Goal: Transaction & Acquisition: Purchase product/service

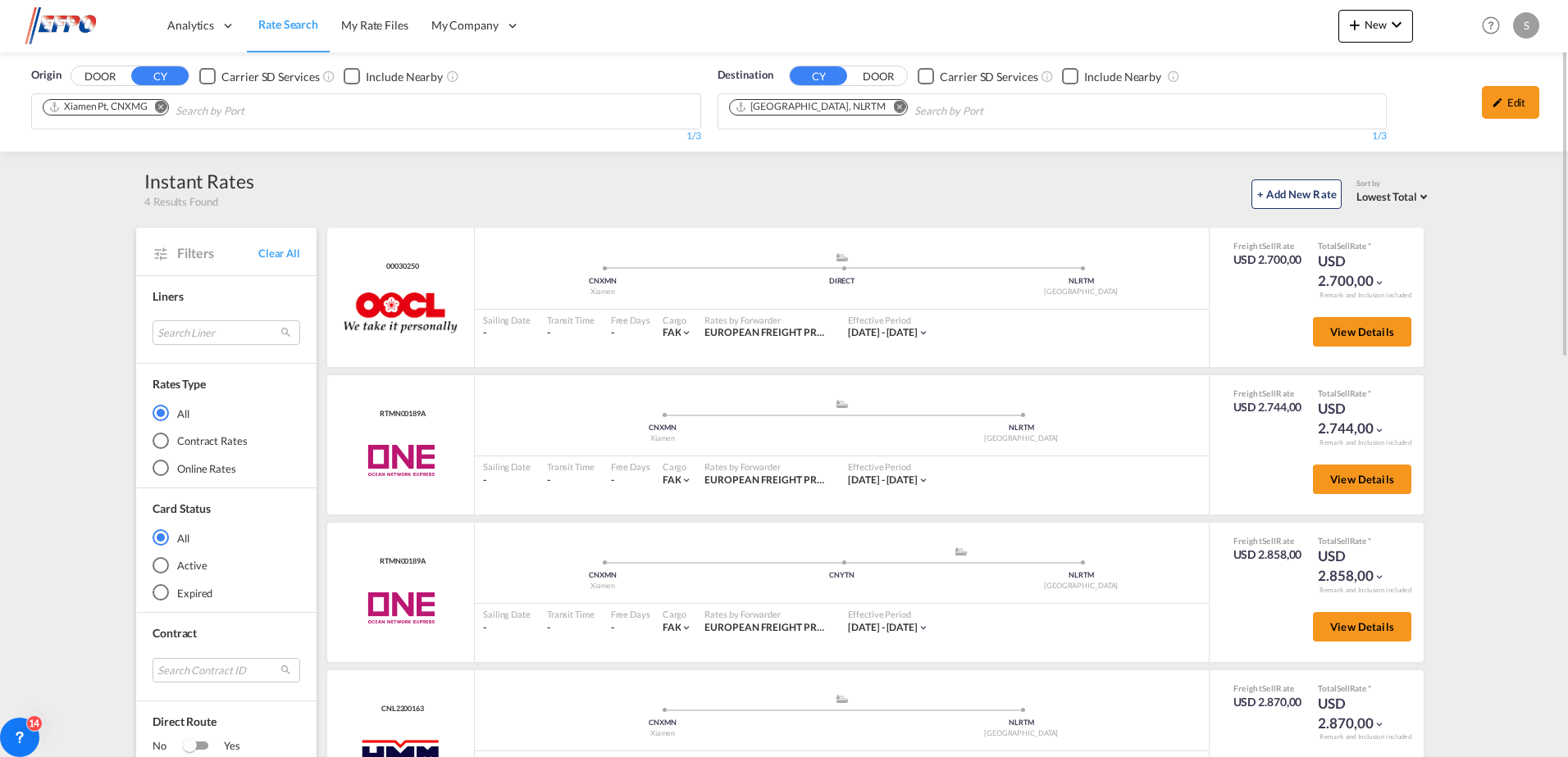
click at [166, 109] on md-icon "Remove" at bounding box center [161, 107] width 13 height 13
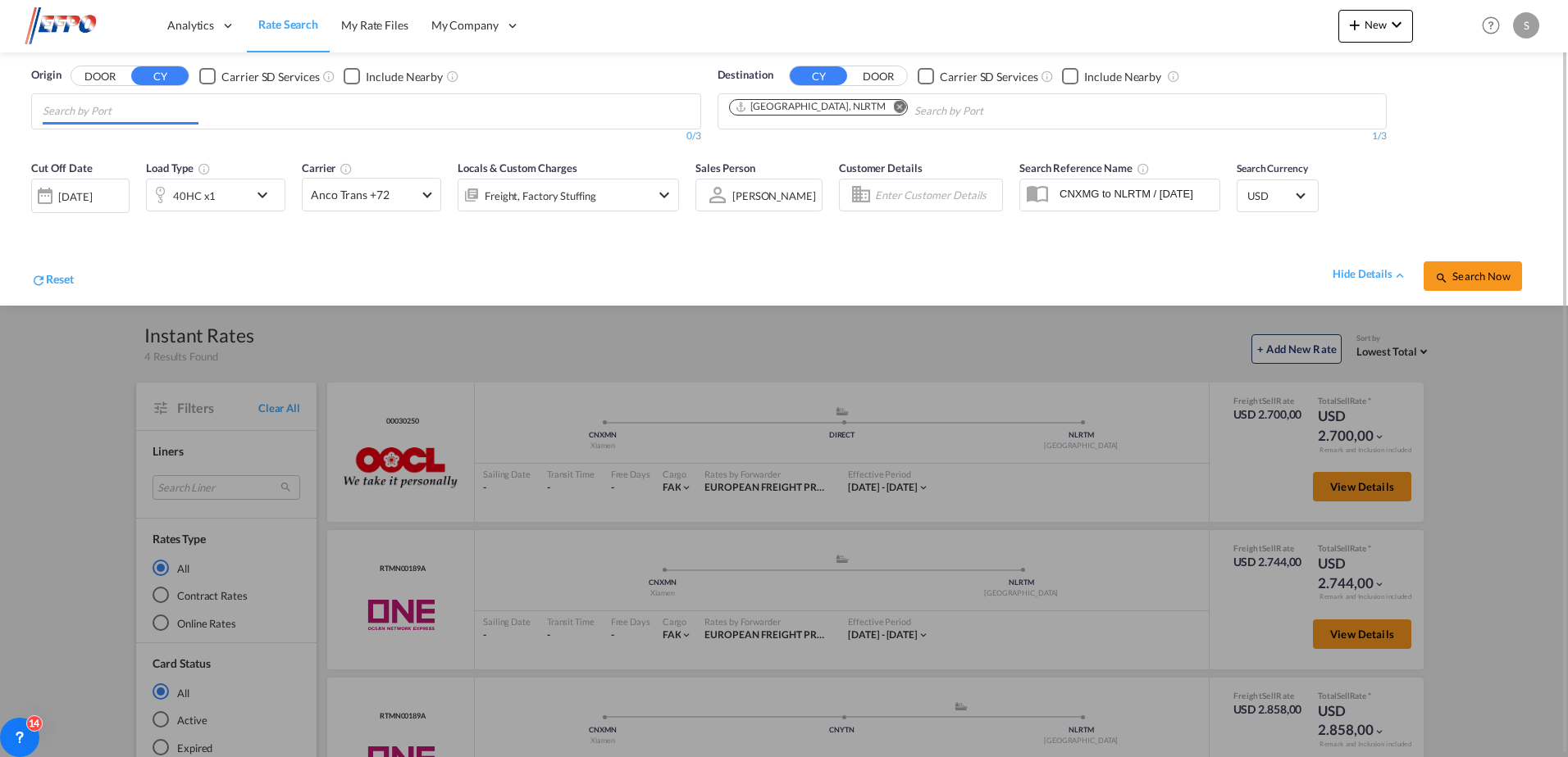
click at [159, 117] on input "Chips input." at bounding box center [120, 111] width 156 height 26
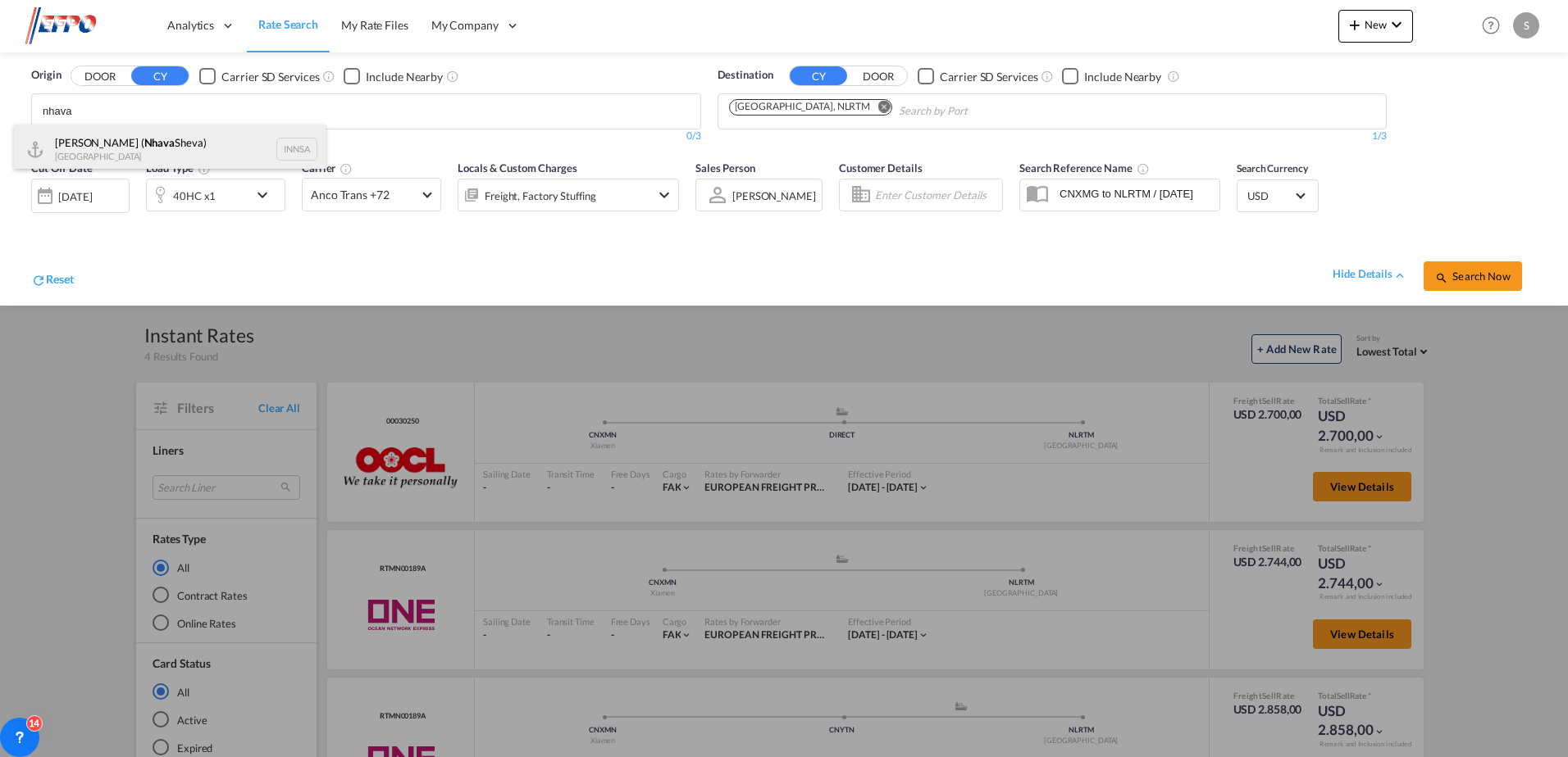
type input "nhava"
click at [114, 140] on div "[PERSON_NAME] ( [PERSON_NAME]) [GEOGRAPHIC_DATA] INNSA" at bounding box center [169, 149] width 312 height 50
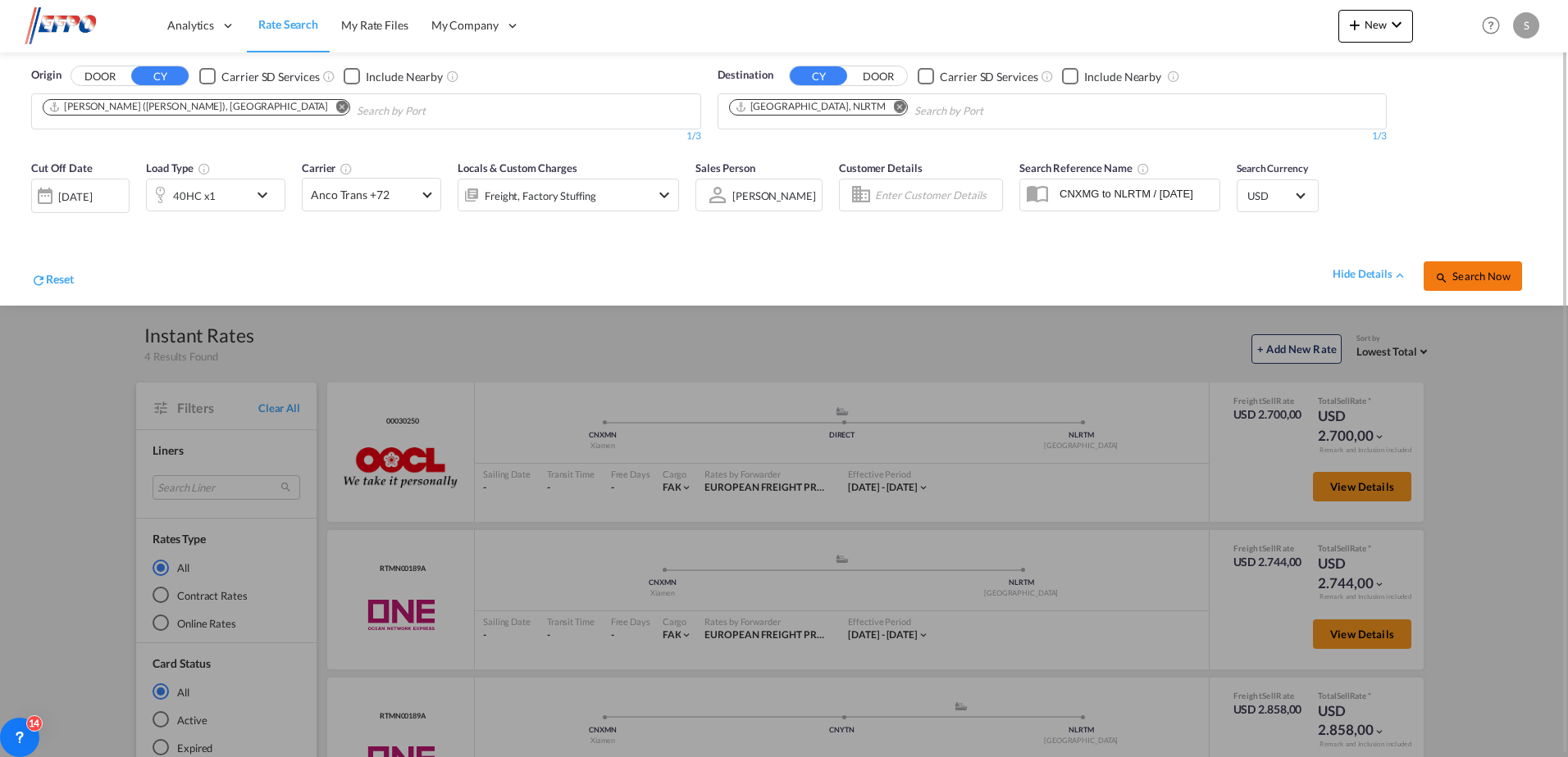
click at [1468, 275] on span "Search Now" at bounding box center [1473, 276] width 75 height 14
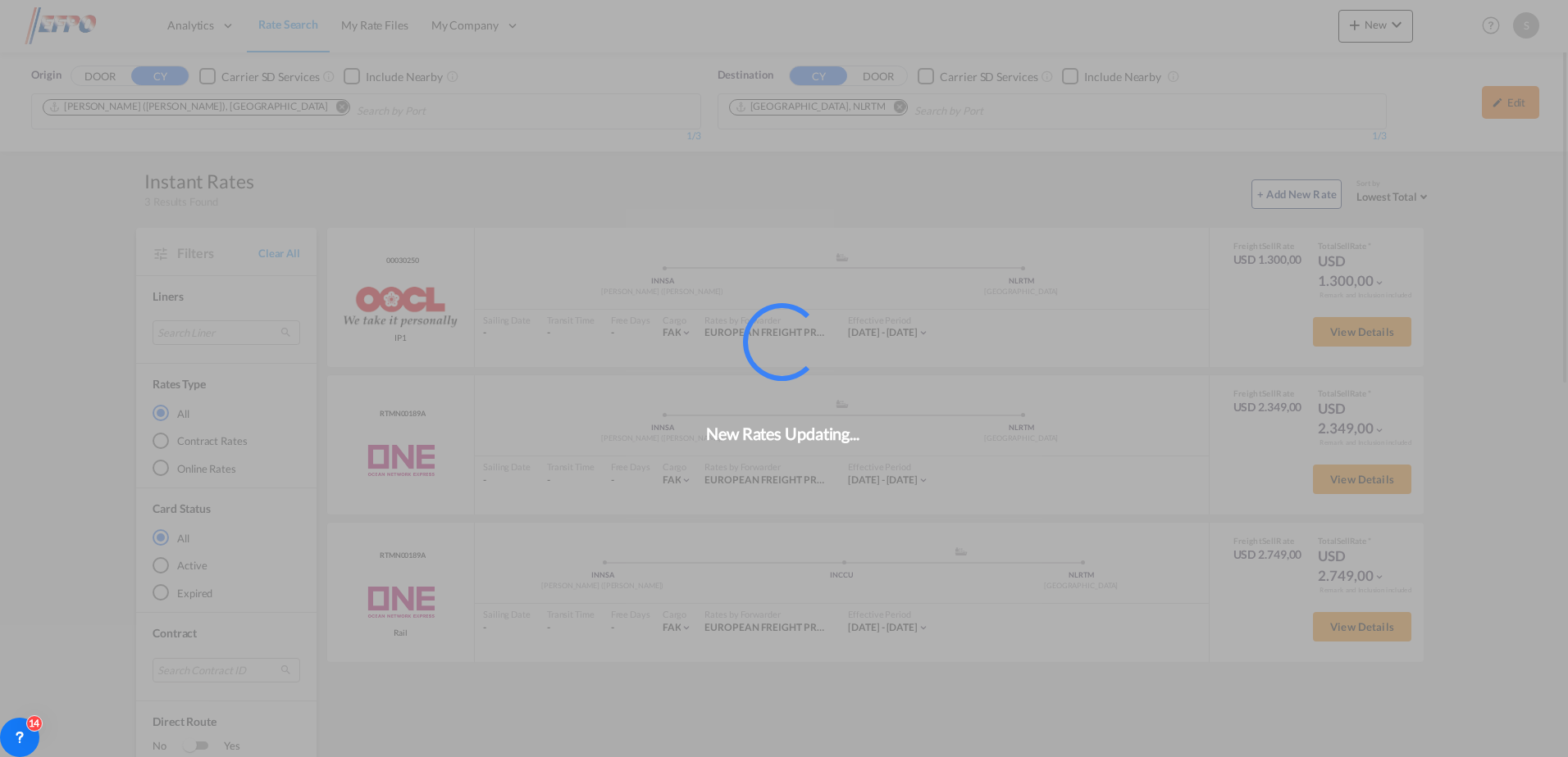
click at [1500, 104] on div "New Rates Updating..." at bounding box center [784, 378] width 1568 height 757
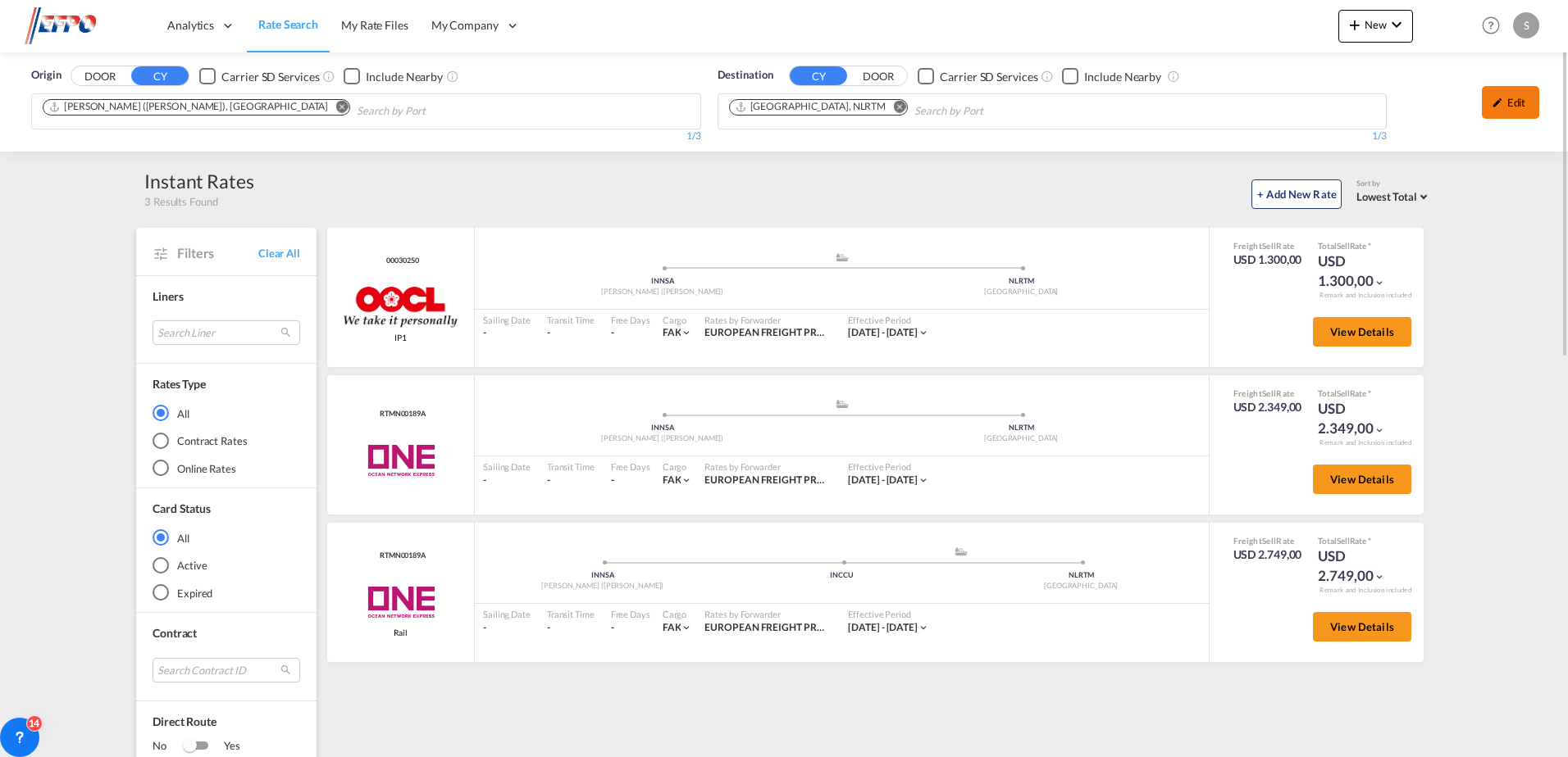
click at [1498, 105] on md-icon "icon-pencil" at bounding box center [1498, 102] width 12 height 12
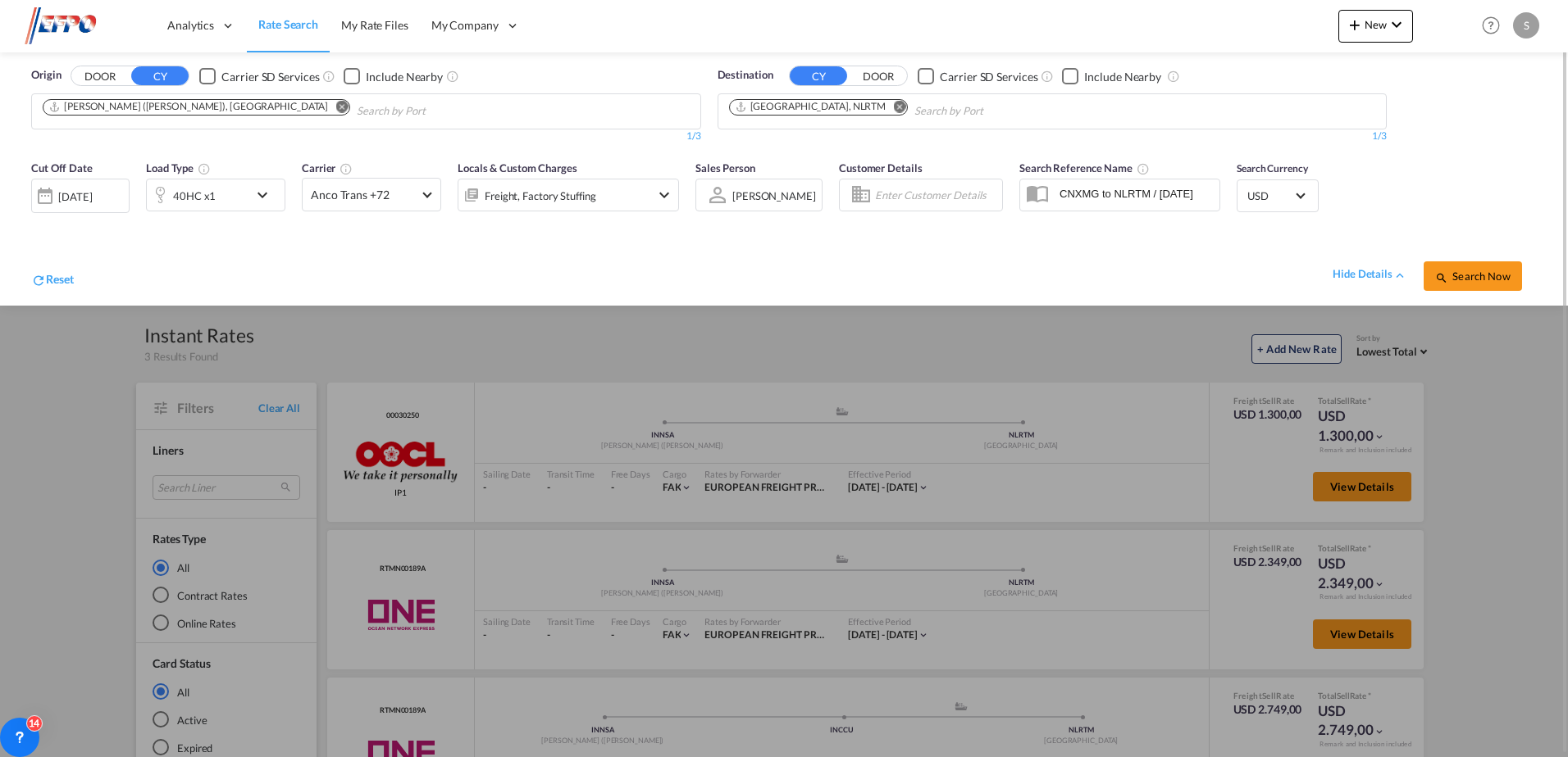
click at [240, 199] on div "40HC x1" at bounding box center [197, 195] width 102 height 32
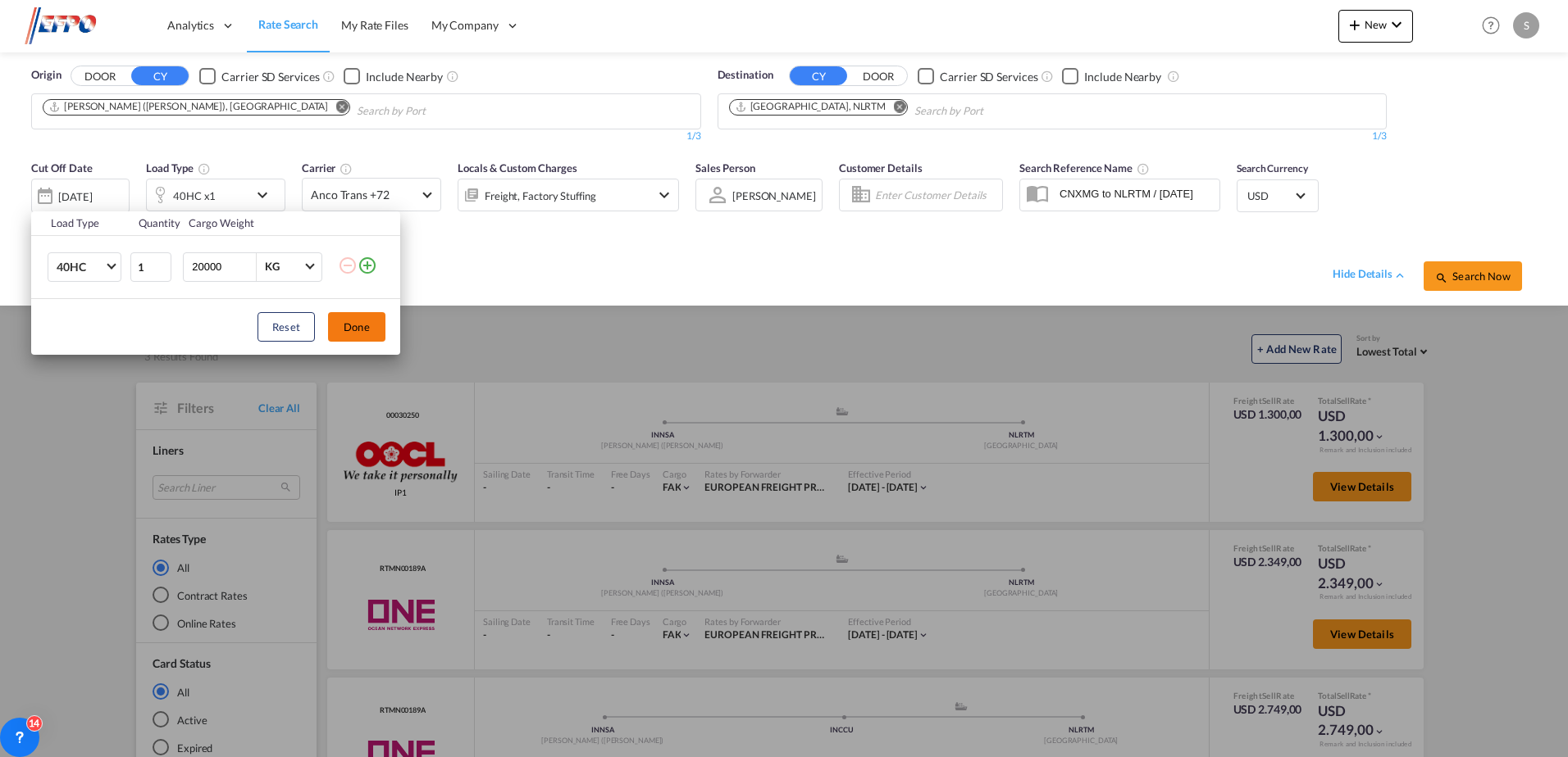
click at [344, 329] on button "Done" at bounding box center [357, 327] width 58 height 30
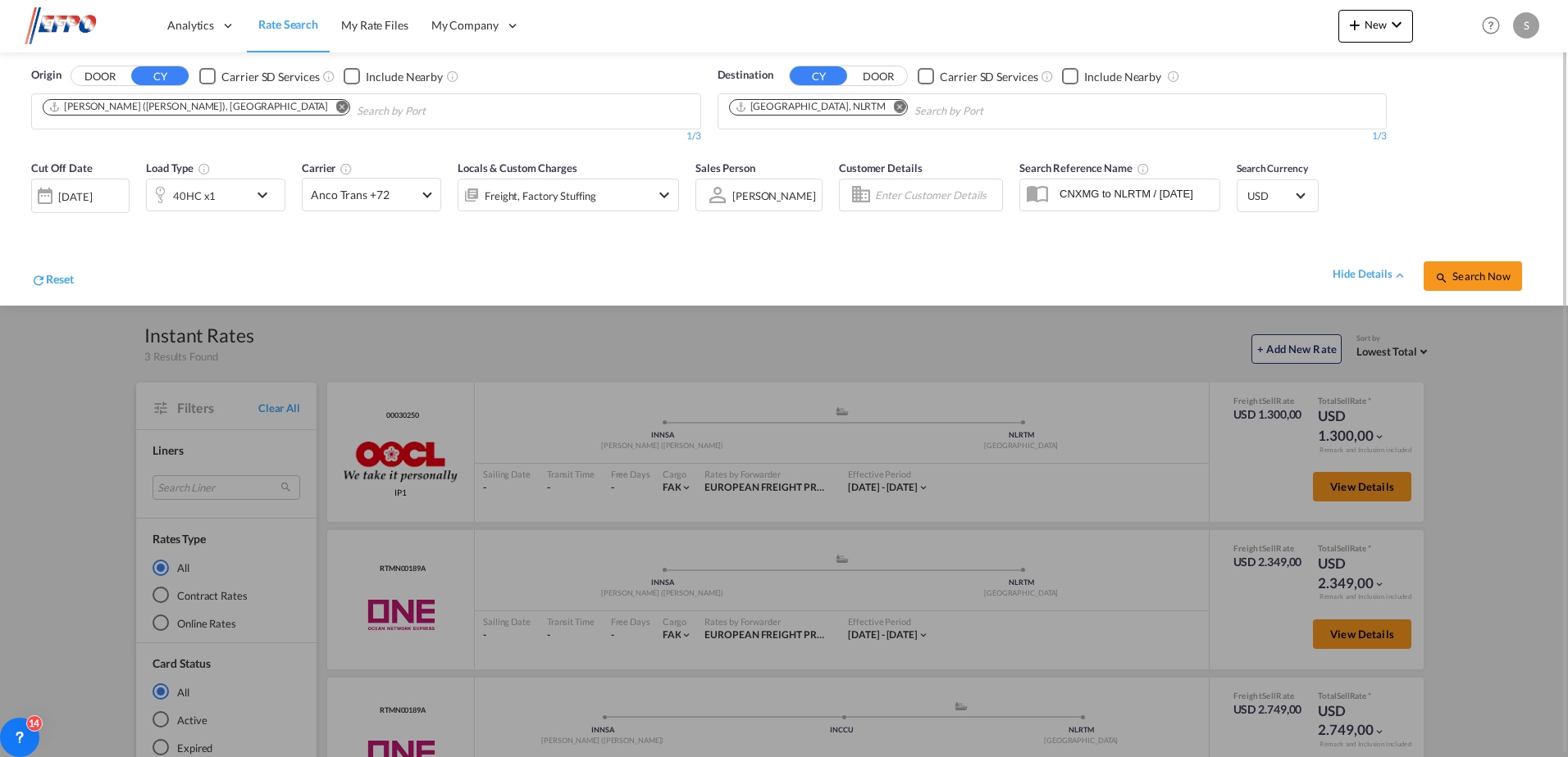
click at [1488, 406] on div at bounding box center [784, 378] width 1568 height 757
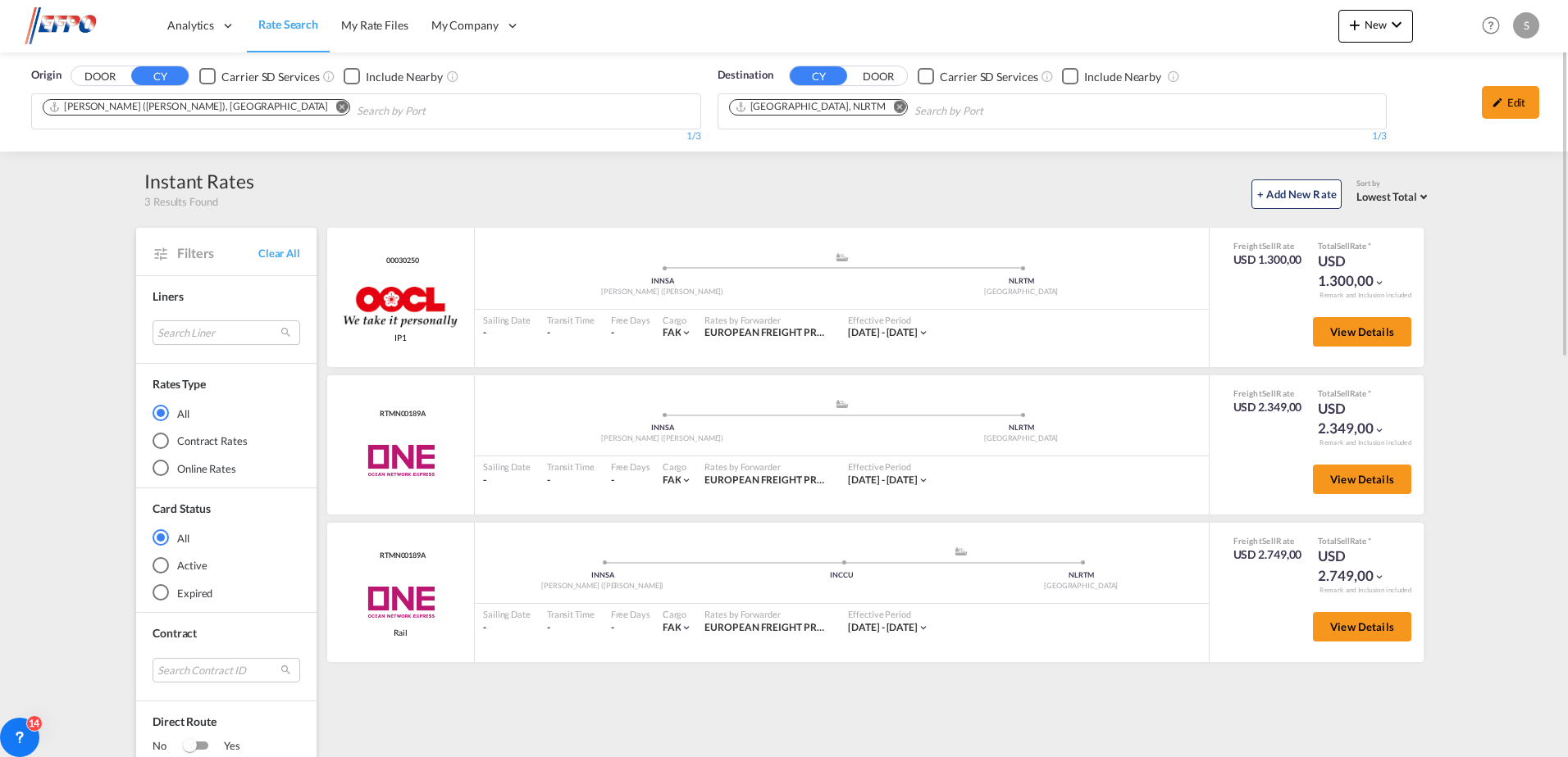
click at [1485, 97] on div "Edit" at bounding box center [1511, 103] width 58 height 32
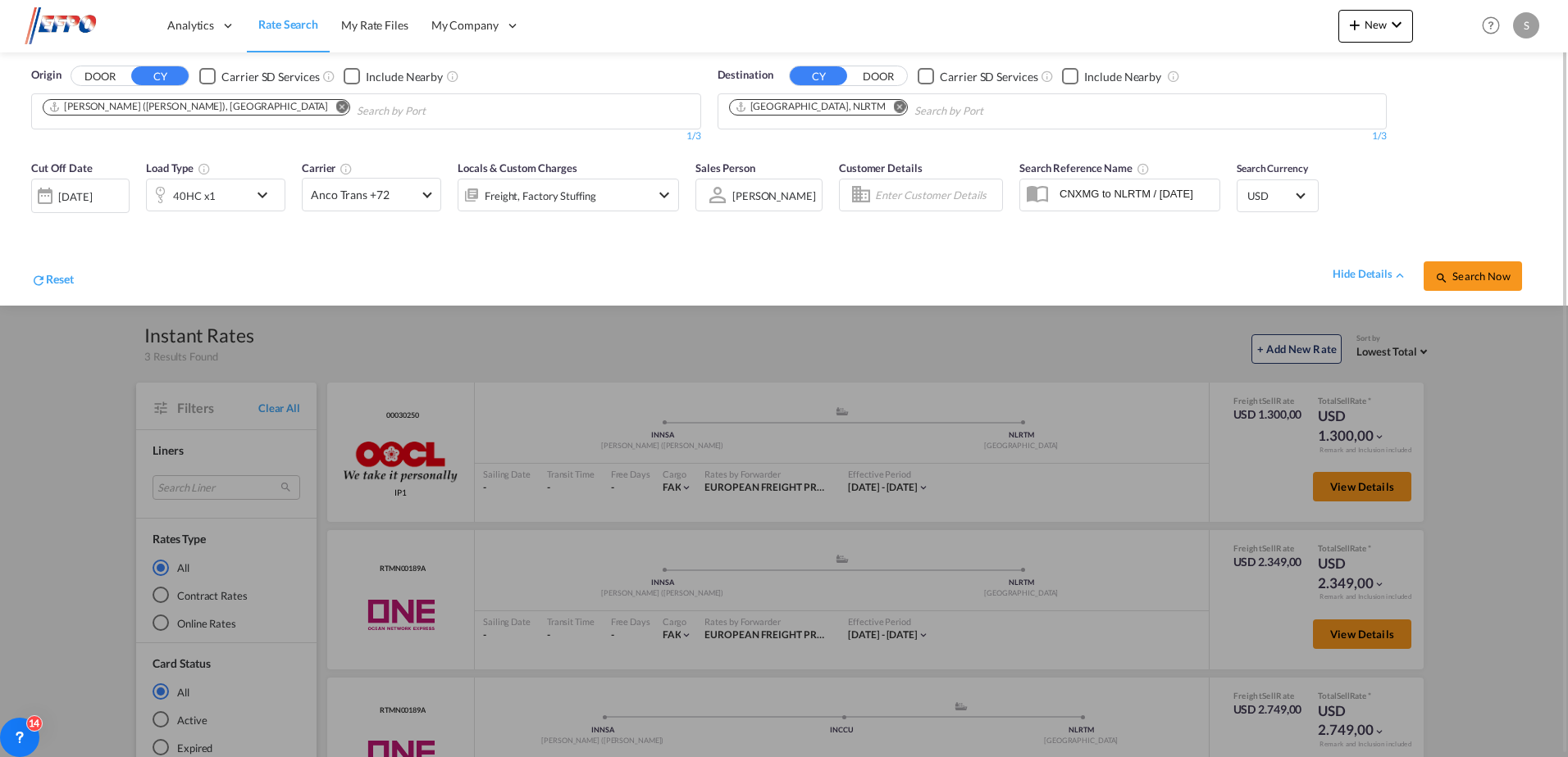
click at [58, 197] on div at bounding box center [45, 195] width 26 height 32
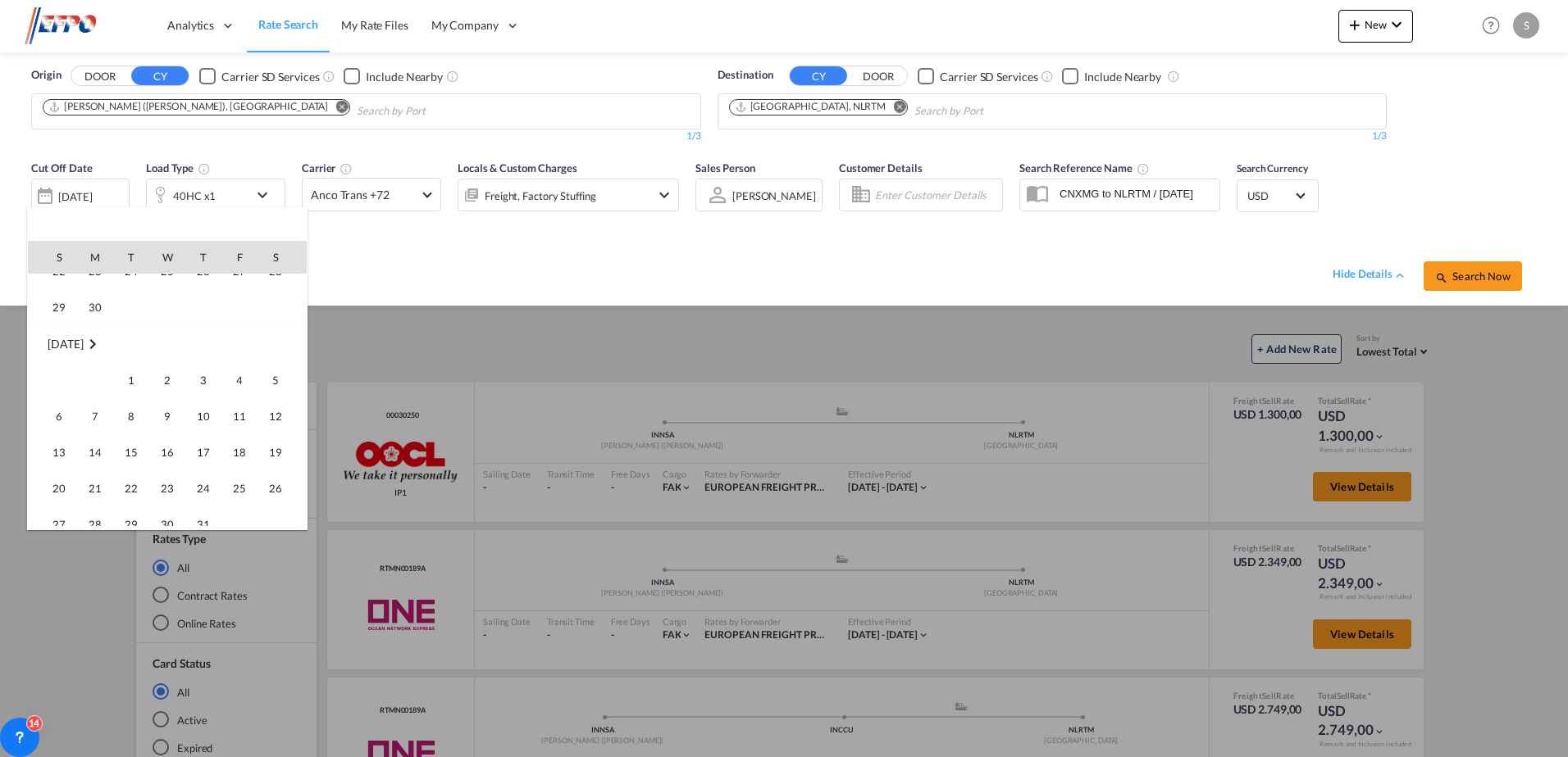
scroll to position [406, 0]
click at [127, 455] on span "22" at bounding box center [131, 465] width 32 height 32
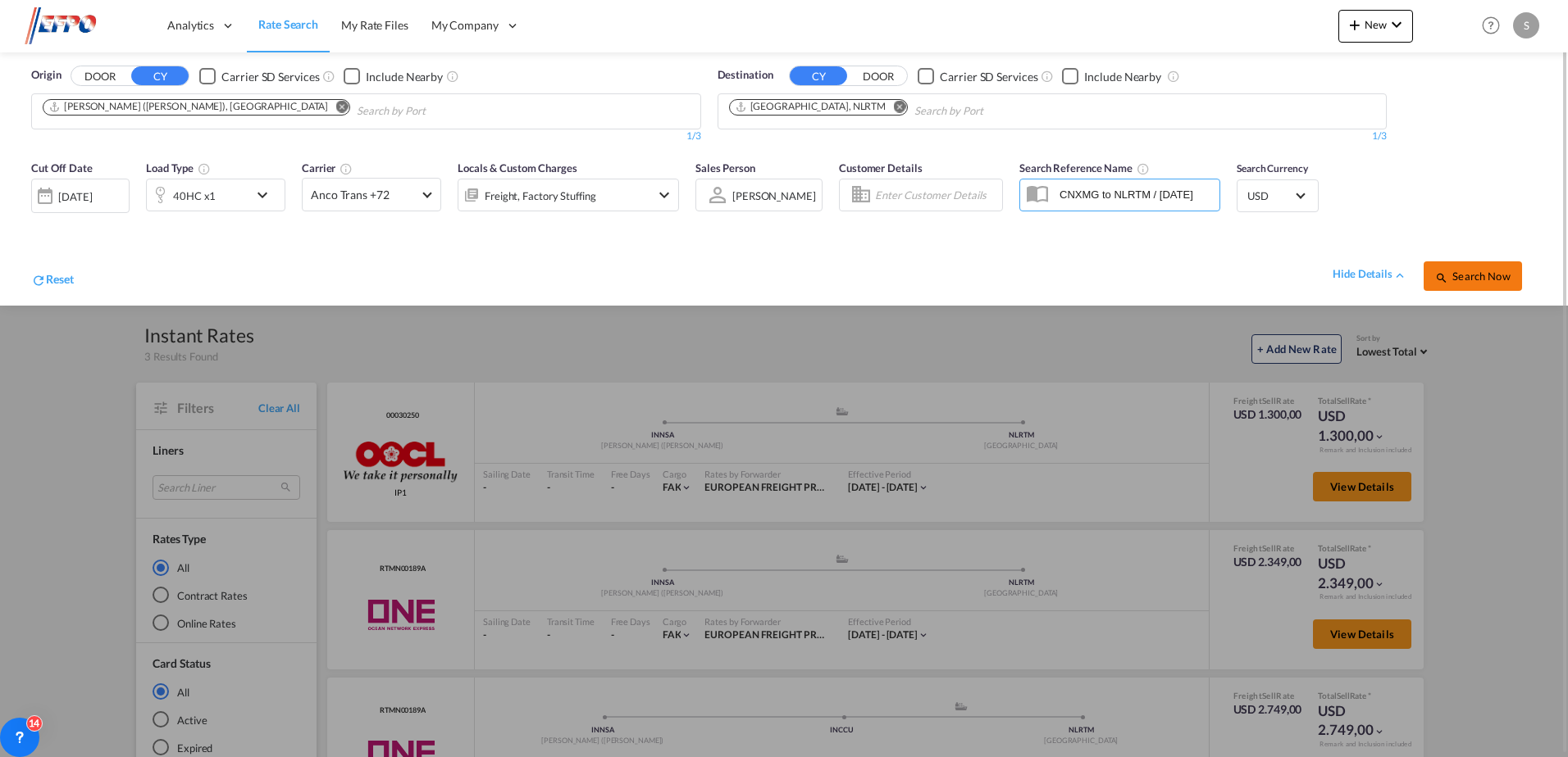
click at [1457, 272] on span "Search Now" at bounding box center [1473, 276] width 75 height 14
